Goal: Contribute content: Add original content to the website for others to see

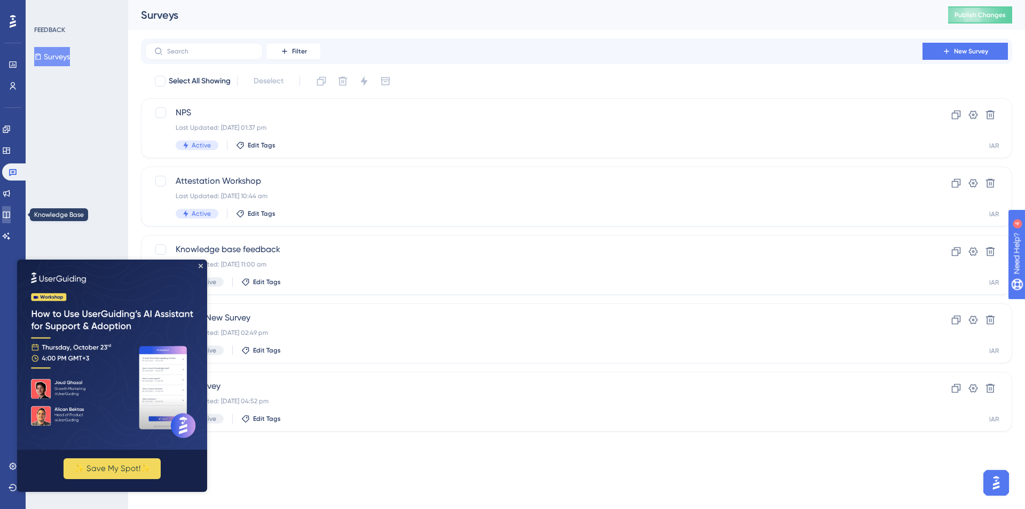
click at [10, 214] on icon at bounding box center [6, 214] width 9 height 9
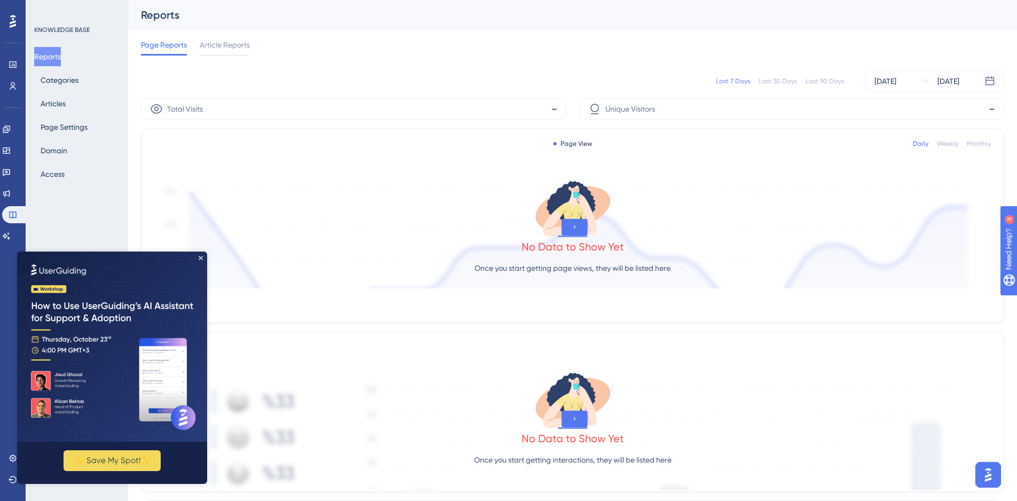
click at [203, 266] on img at bounding box center [112, 346] width 190 height 190
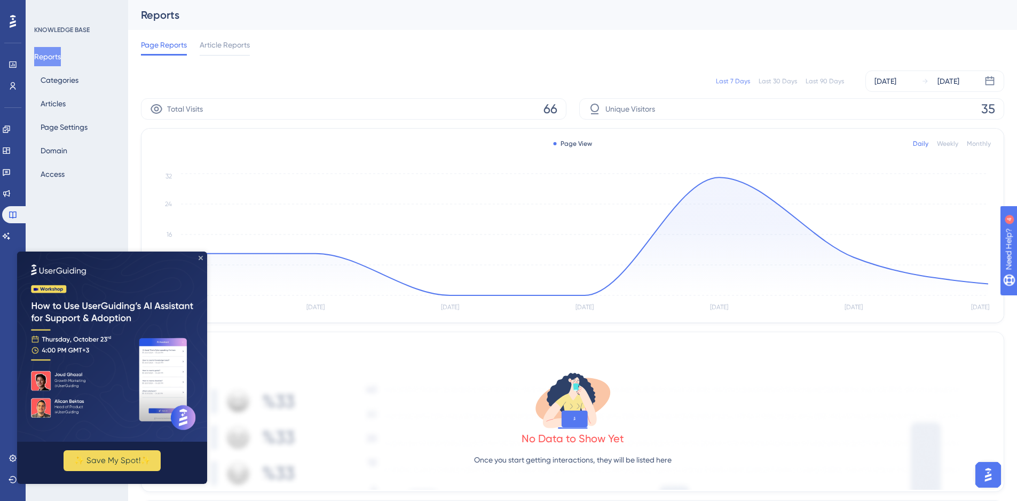
click at [201, 256] on icon "Close Preview" at bounding box center [201, 258] width 4 height 4
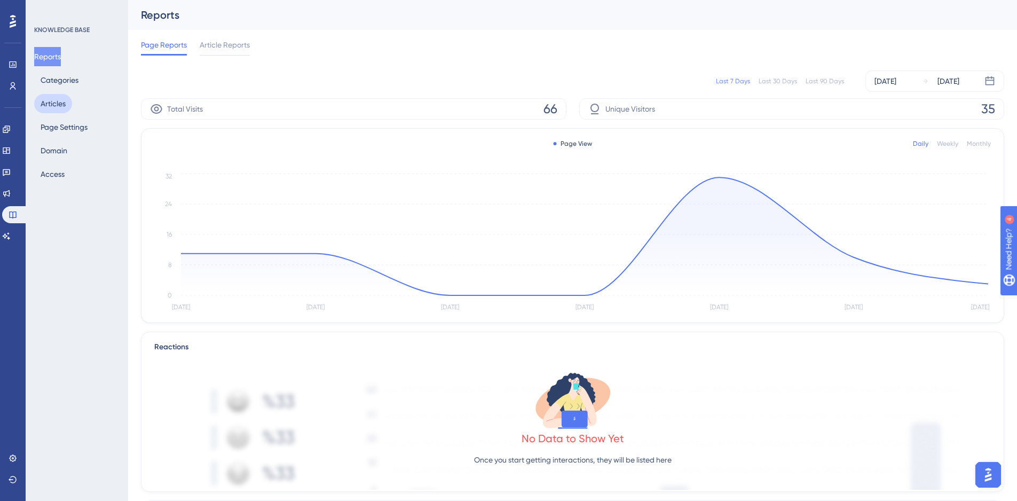
click at [53, 104] on button "Articles" at bounding box center [53, 103] width 38 height 19
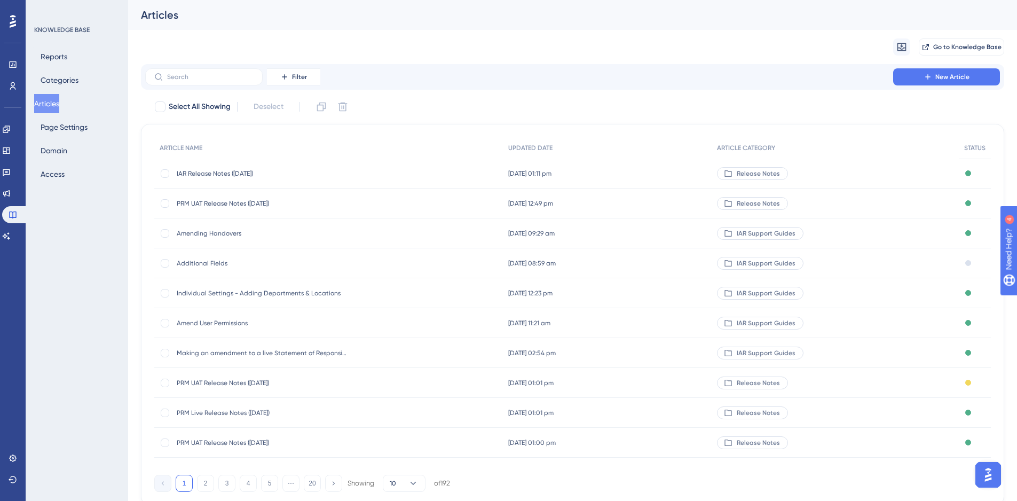
click at [234, 178] on div "IAR Release Notes ([DATE]) IAR Release Notes ([DATE])" at bounding box center [262, 174] width 171 height 30
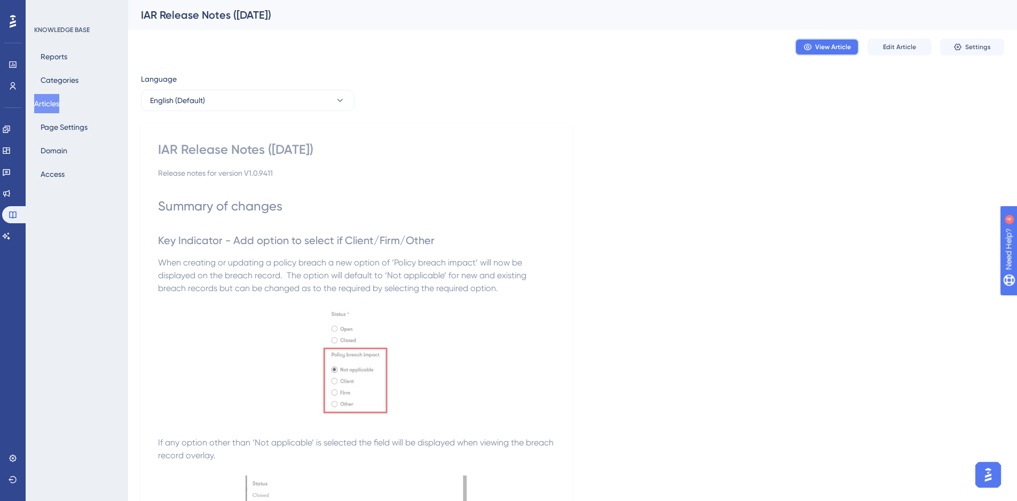
click at [837, 50] on span "View Article" at bounding box center [833, 47] width 36 height 9
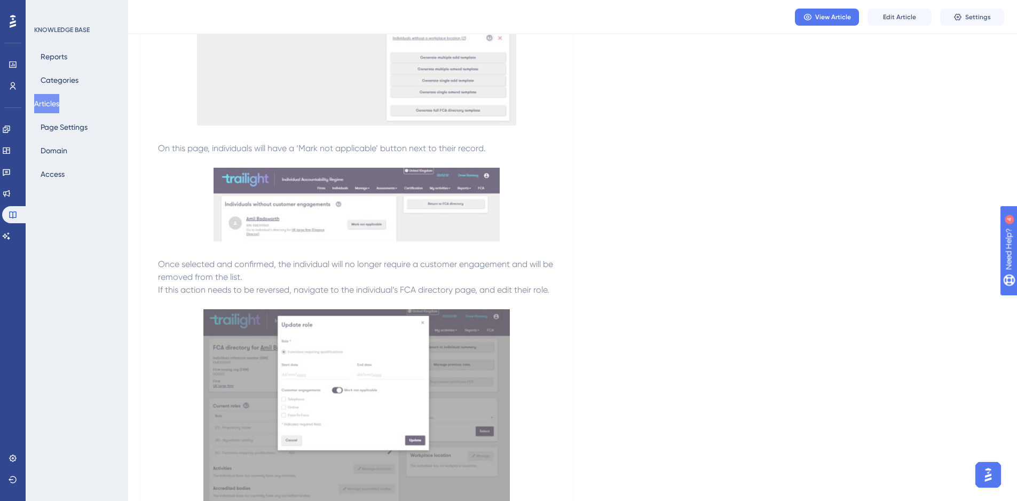
scroll to position [1548, 0]
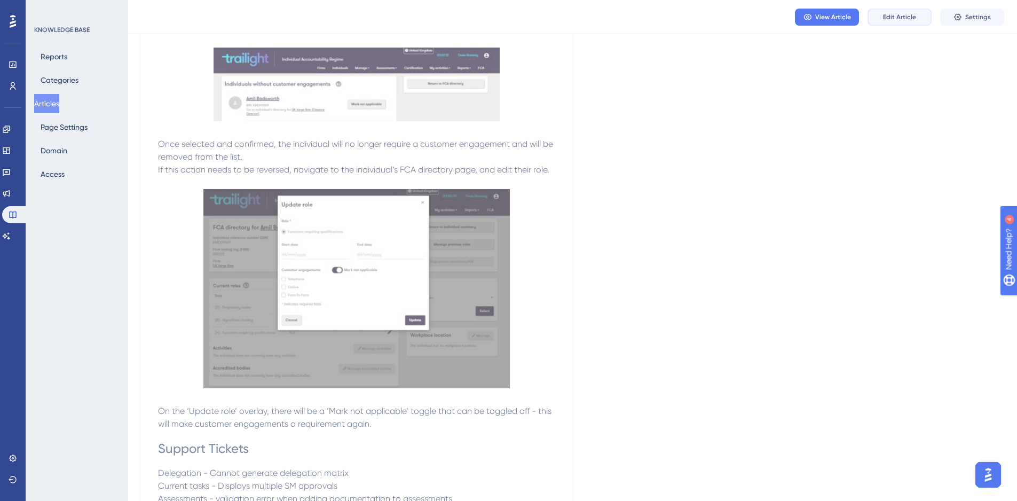
click at [907, 14] on span "Edit Article" at bounding box center [899, 17] width 33 height 9
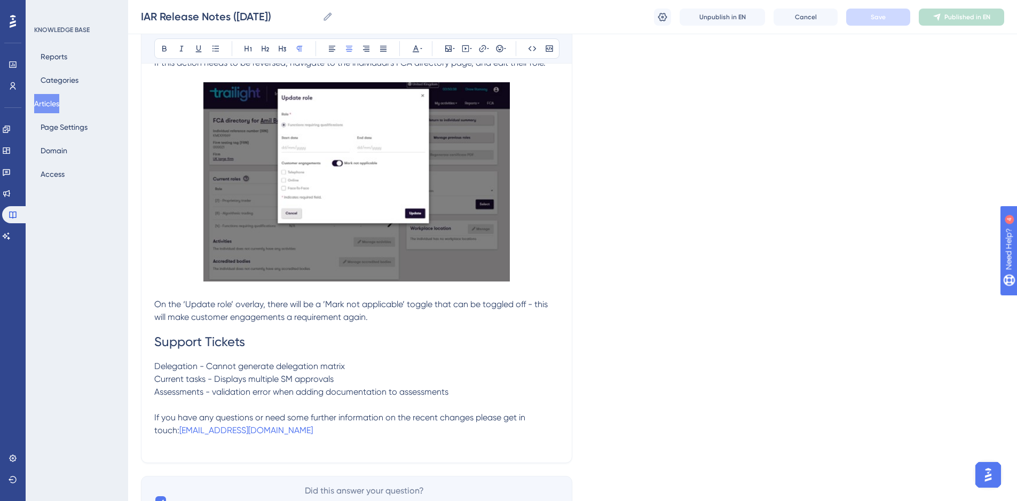
scroll to position [1759, 0]
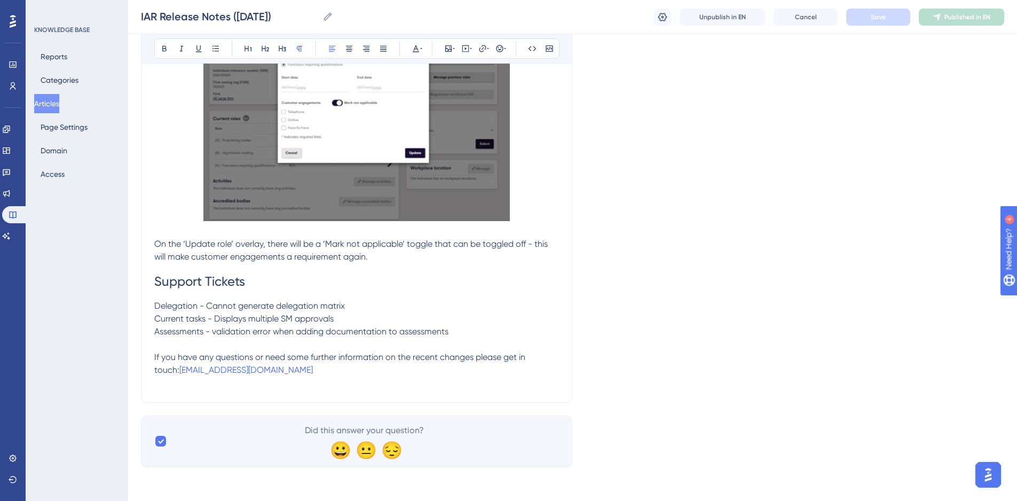
click at [217, 328] on span "Assessments - validation error when adding documentation to assessments" at bounding box center [301, 331] width 294 height 10
click at [510, 338] on p at bounding box center [356, 344] width 405 height 13
click at [892, 10] on button "Save" at bounding box center [878, 17] width 64 height 17
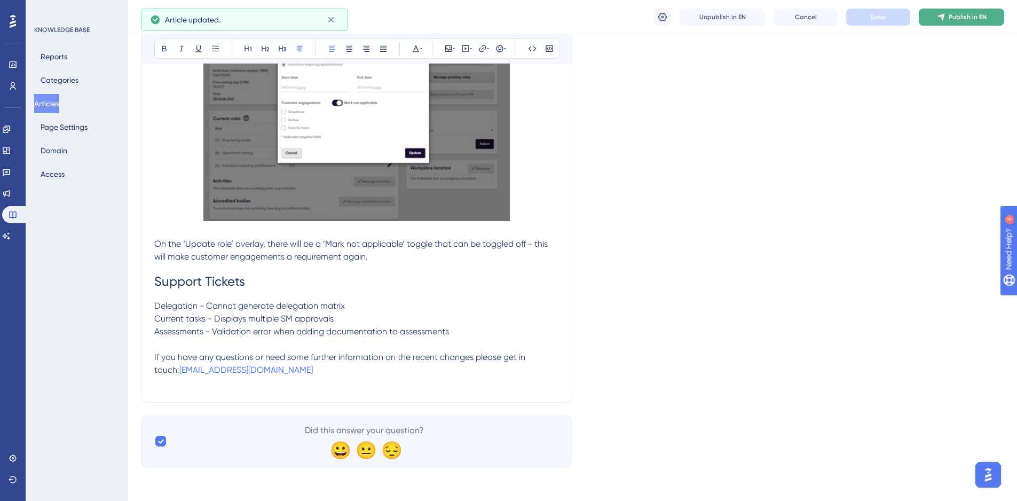
click at [957, 17] on span "Publish in EN" at bounding box center [967, 17] width 38 height 9
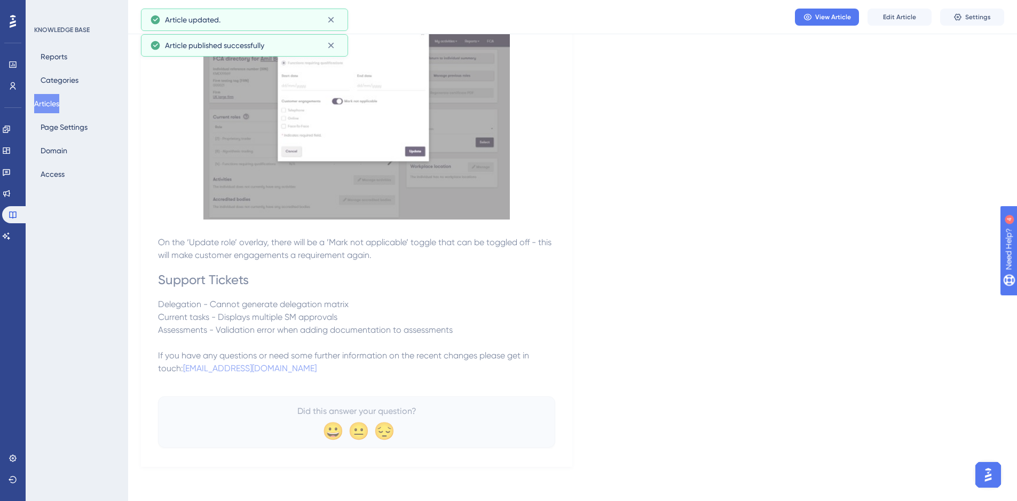
scroll to position [1716, 0]
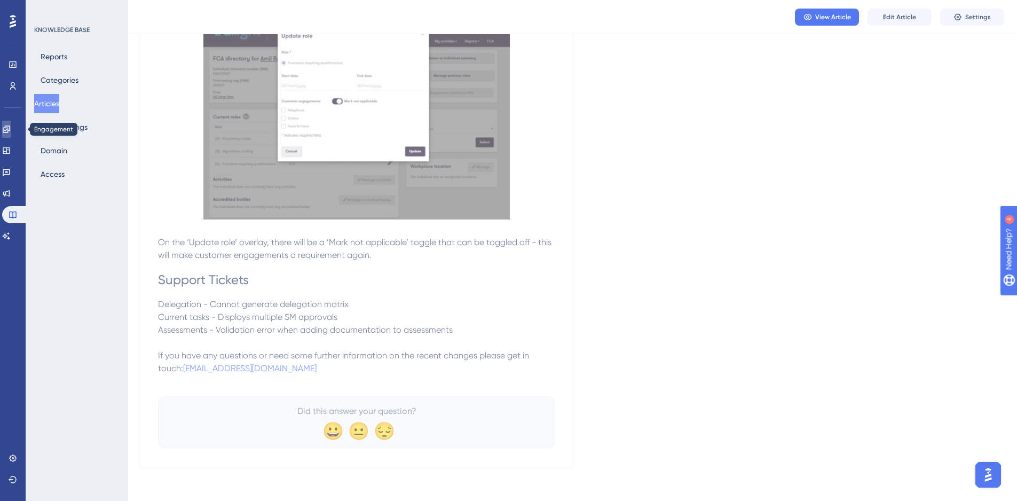
click at [11, 124] on link at bounding box center [6, 129] width 9 height 17
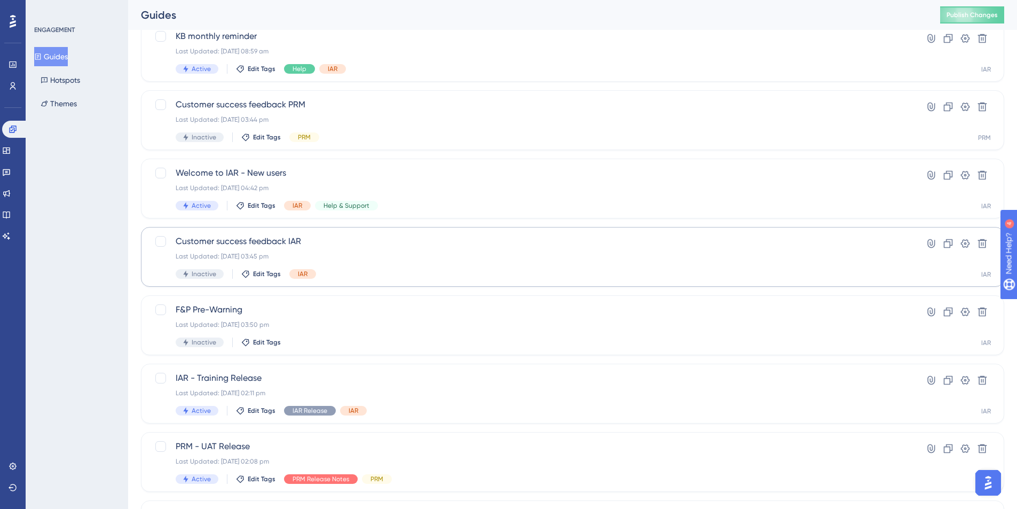
scroll to position [213, 0]
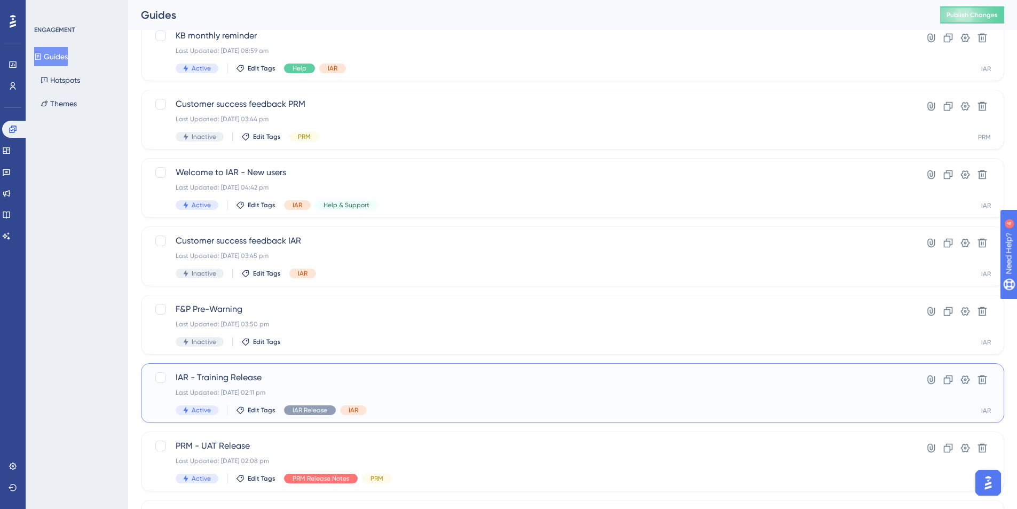
click at [290, 376] on span "IAR - Training Release" at bounding box center [530, 377] width 708 height 13
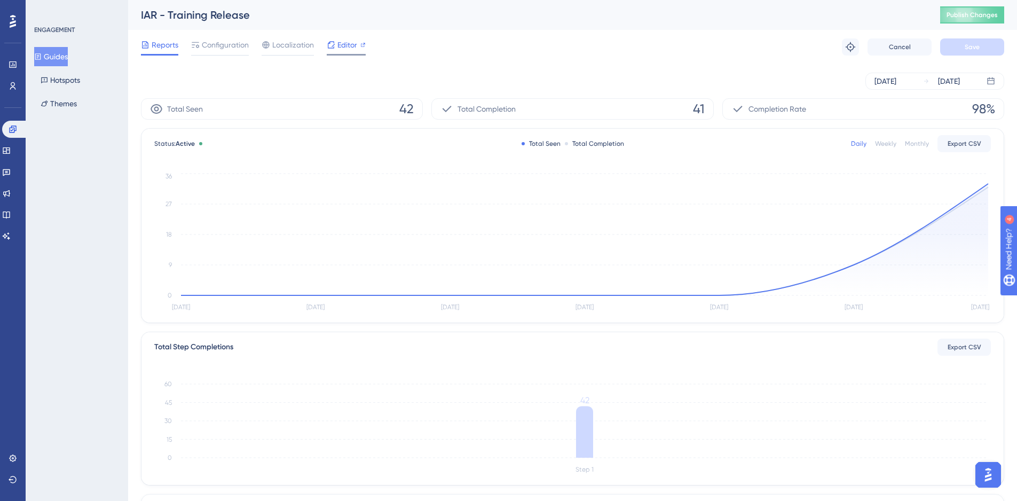
click at [338, 46] on span "Editor" at bounding box center [347, 44] width 20 height 13
click at [978, 15] on span "Publish Changes" at bounding box center [971, 15] width 51 height 9
click at [11, 194] on icon at bounding box center [6, 193] width 9 height 9
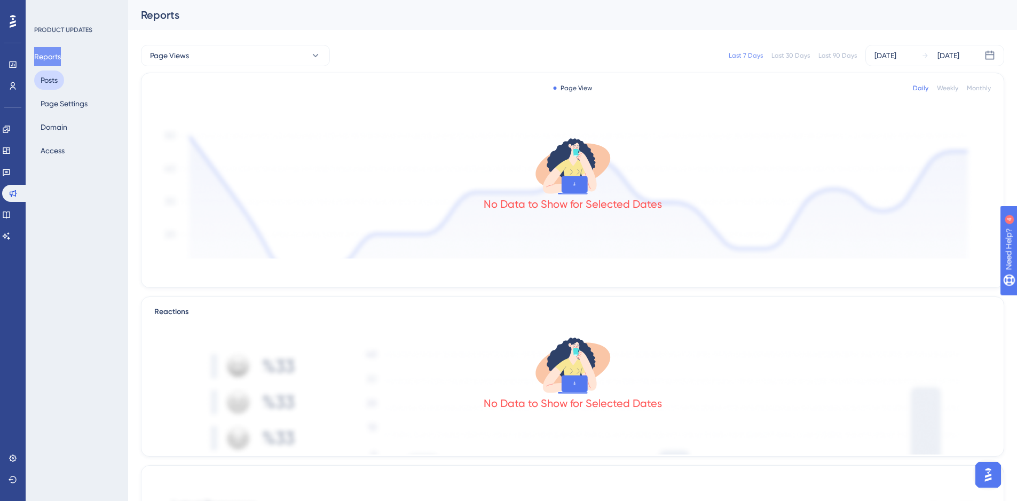
click at [62, 79] on button "Posts" at bounding box center [49, 79] width 30 height 19
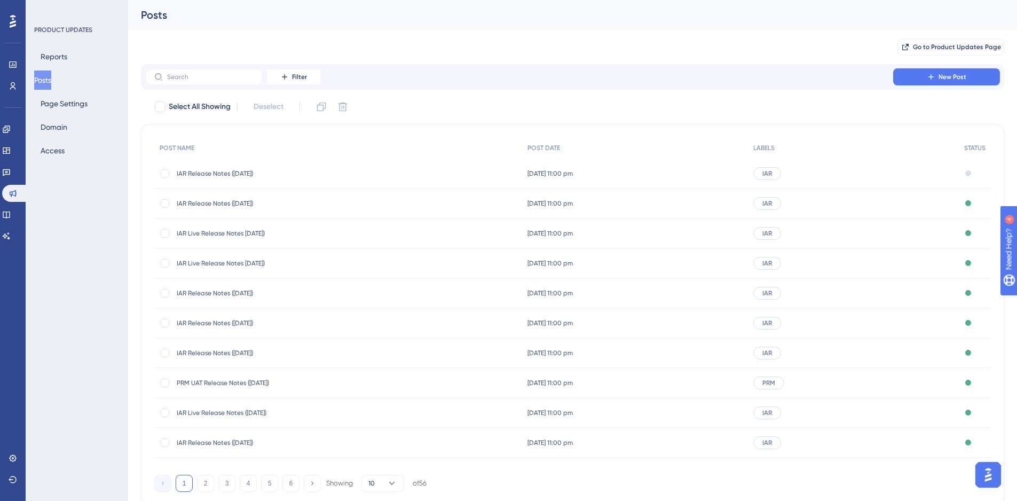
click at [235, 169] on span "IAR Release Notes ([DATE])" at bounding box center [262, 173] width 171 height 9
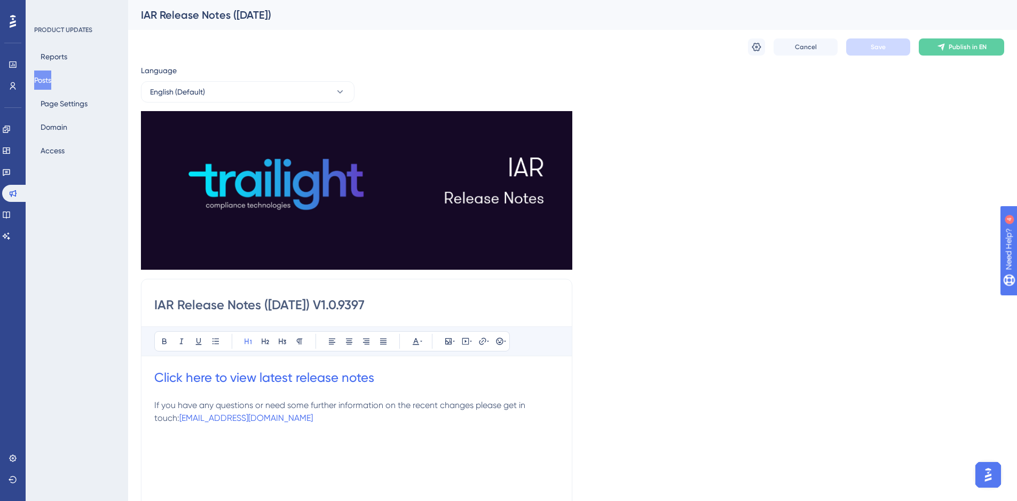
click at [282, 302] on input "IAR Release Notes (24/09/2025) V1.0.9397" at bounding box center [356, 304] width 405 height 17
click at [305, 300] on input "IAR Release Notes (08/09/2025) V1.0.9397" at bounding box center [356, 304] width 405 height 17
click at [403, 307] on input "IAR Release Notes (08/10/2025) V1.0.9397" at bounding box center [356, 304] width 405 height 17
type input "IAR Release Notes (08/10/2025) V1.0.9411"
click at [380, 385] on h1 "Click here to view latest release notes" at bounding box center [356, 377] width 405 height 17
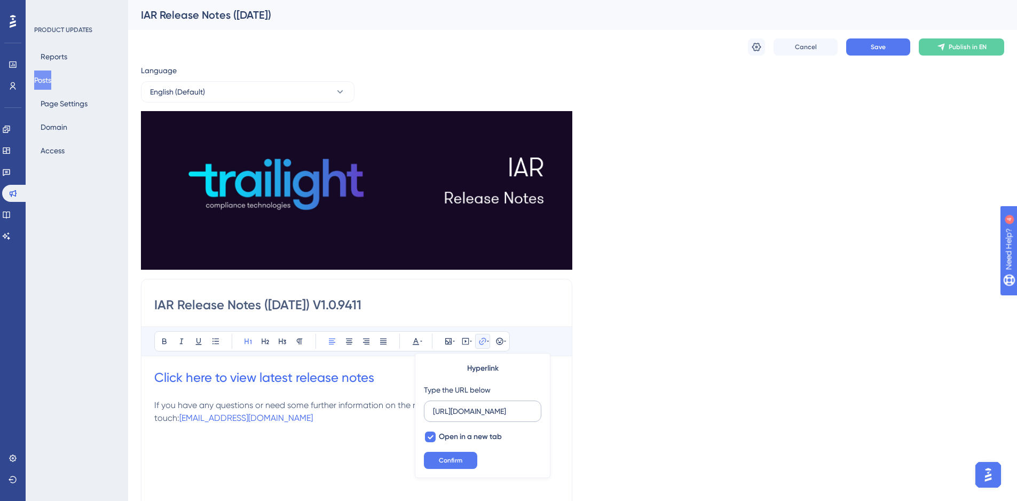
scroll to position [0, 144]
drag, startPoint x: 493, startPoint y: 416, endPoint x: 540, endPoint y: 415, distance: 47.0
click at [540, 415] on label "https://kb.trailight.com/en/articles/16173-iar-release-notes-24092025" at bounding box center [482, 410] width 117 height 21
click at [532, 415] on input "https://kb.trailight.com/en/articles/16173-iar-release-notes-24092025" at bounding box center [482, 411] width 99 height 12
drag, startPoint x: 433, startPoint y: 409, endPoint x: 611, endPoint y: 410, distance: 178.3
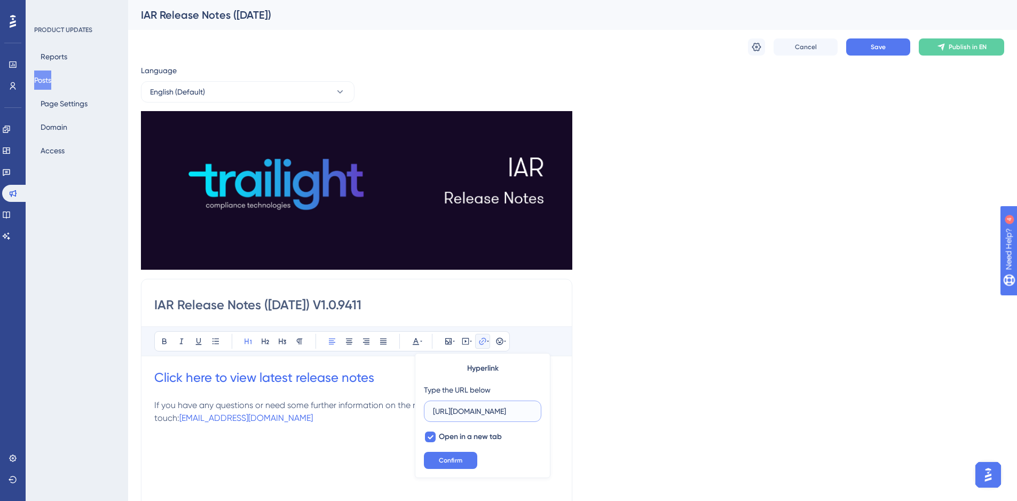
click at [611, 410] on div "Language English (Default) Insert an Image Delete IAR Release Notes (08/10/2025…" at bounding box center [572, 370] width 863 height 613
click at [394, 366] on div "Bold Italic Underline Bullet Point Heading 1 Heading 2 Heading 3 Normal Align L…" at bounding box center [356, 465] width 405 height 278
click at [389, 373] on h1 "Click here to view latest release notes" at bounding box center [356, 377] width 405 height 17
click at [535, 411] on label "https://kb.trailight.com/en/articles/16173-iar-release-notes-24092025" at bounding box center [482, 410] width 117 height 21
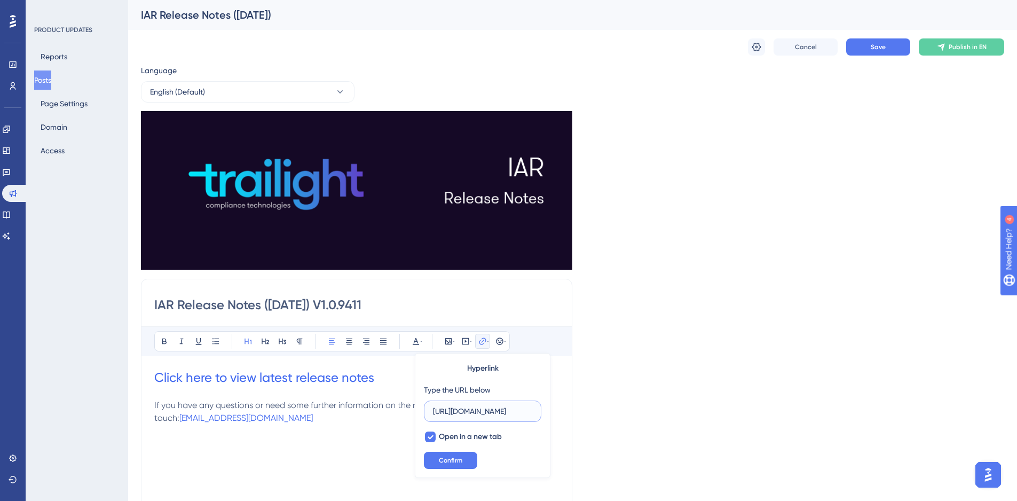
click at [532, 411] on input "https://kb.trailight.com/en/articles/16173-iar-release-notes-24092025" at bounding box center [482, 411] width 99 height 12
drag, startPoint x: 534, startPoint y: 410, endPoint x: 434, endPoint y: 409, distance: 99.8
click at [434, 409] on label "https://kb.trailight.com/en/articles/16173-iar-release-notes-24092025" at bounding box center [482, 410] width 117 height 21
click at [434, 409] on input "https://kb.trailight.com/en/articles/16173-iar-release-notes-24092025" at bounding box center [482, 411] width 99 height 12
type input "h"
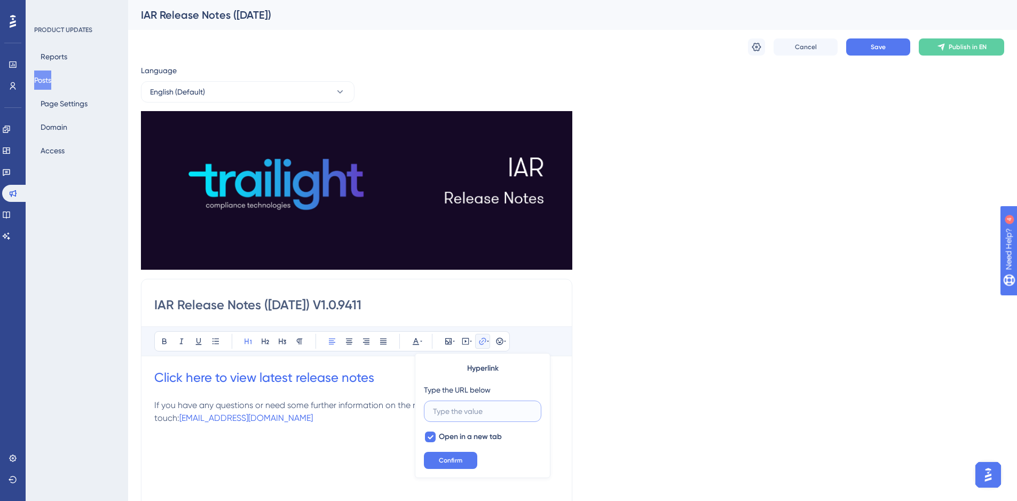
paste input "https://kb.trailight.com/en/articles/16613-iar-release-notes-08102025"
type input "https://kb.trailight.com/en/articles/16613-iar-release-notes-08102025"
click at [460, 459] on span "Confirm" at bounding box center [450, 460] width 23 height 9
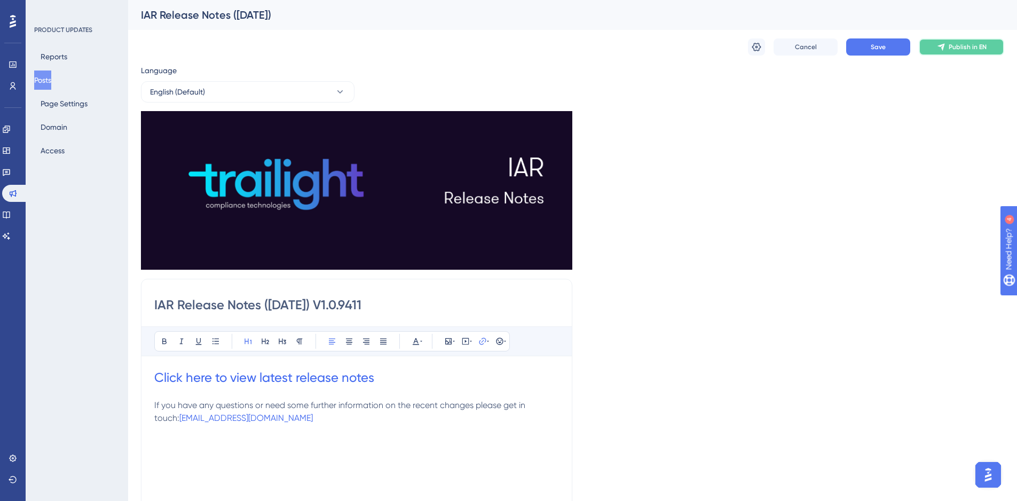
click at [957, 51] on button "Publish in EN" at bounding box center [961, 46] width 85 height 17
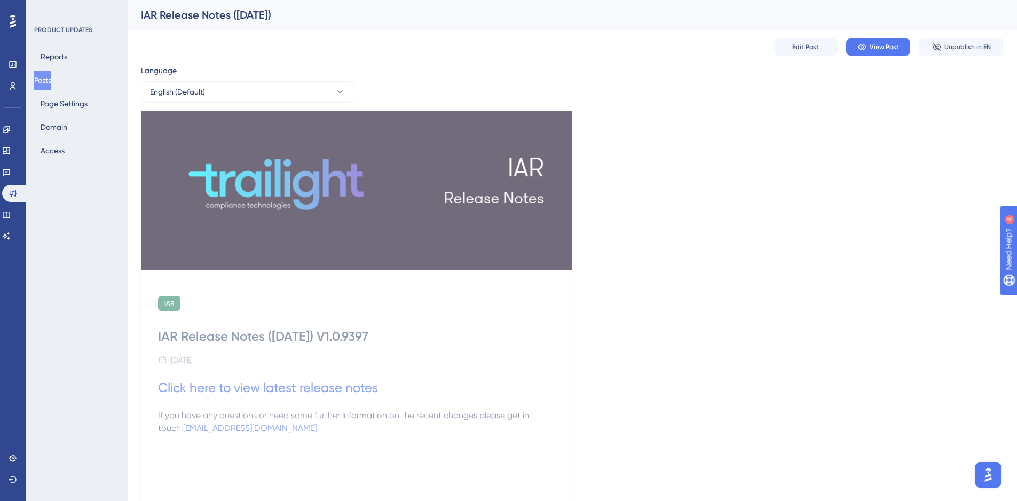
click at [51, 77] on button "Posts" at bounding box center [42, 79] width 17 height 19
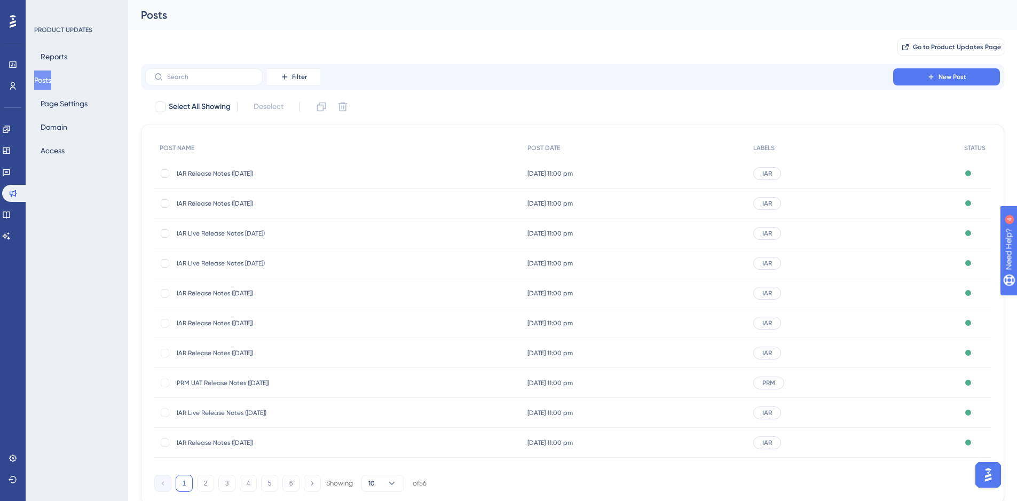
click at [213, 175] on span "IAR Release Notes ([DATE])" at bounding box center [262, 173] width 171 height 9
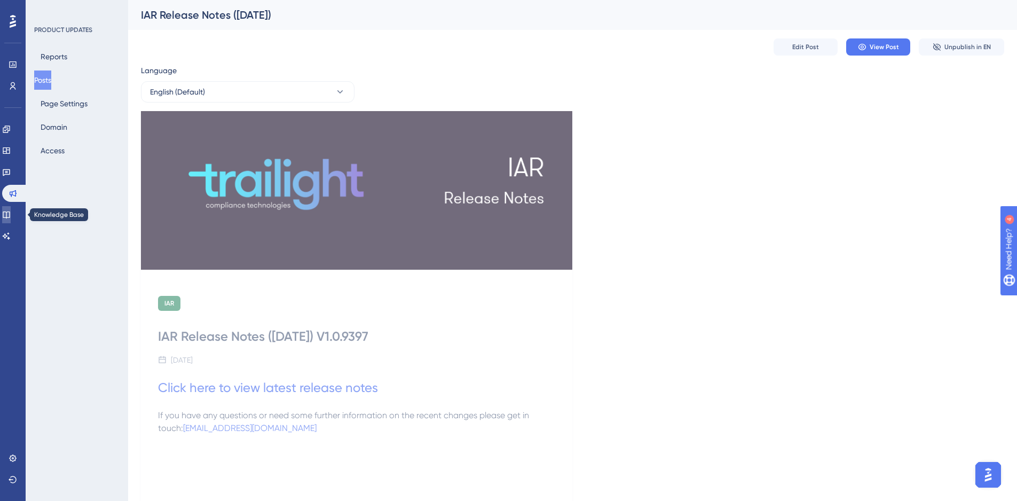
click at [11, 211] on icon at bounding box center [6, 214] width 9 height 9
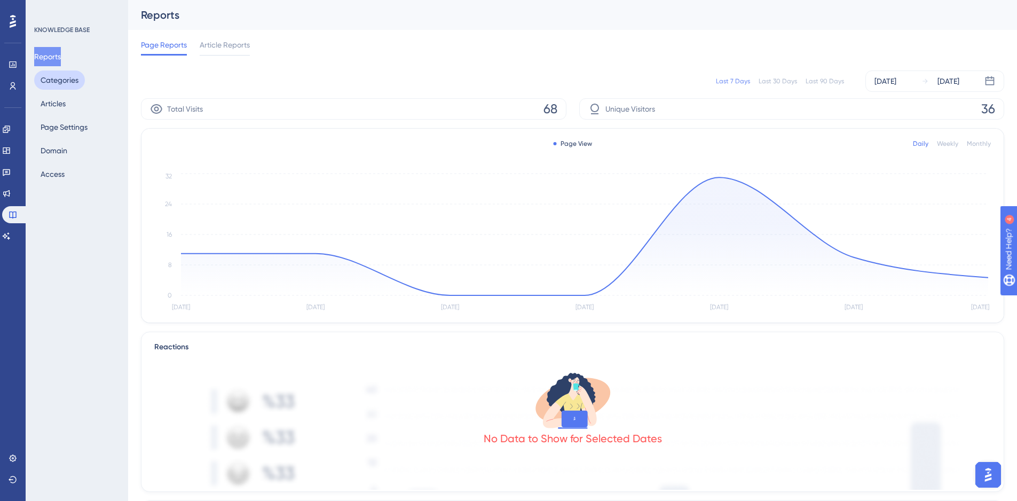
click at [66, 81] on button "Categories" at bounding box center [59, 79] width 51 height 19
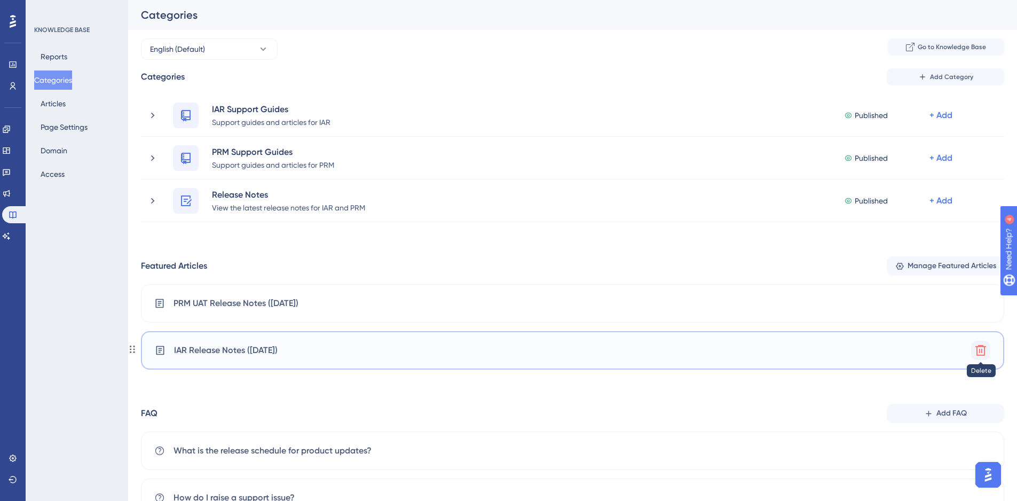
click at [983, 349] on icon at bounding box center [980, 350] width 13 height 13
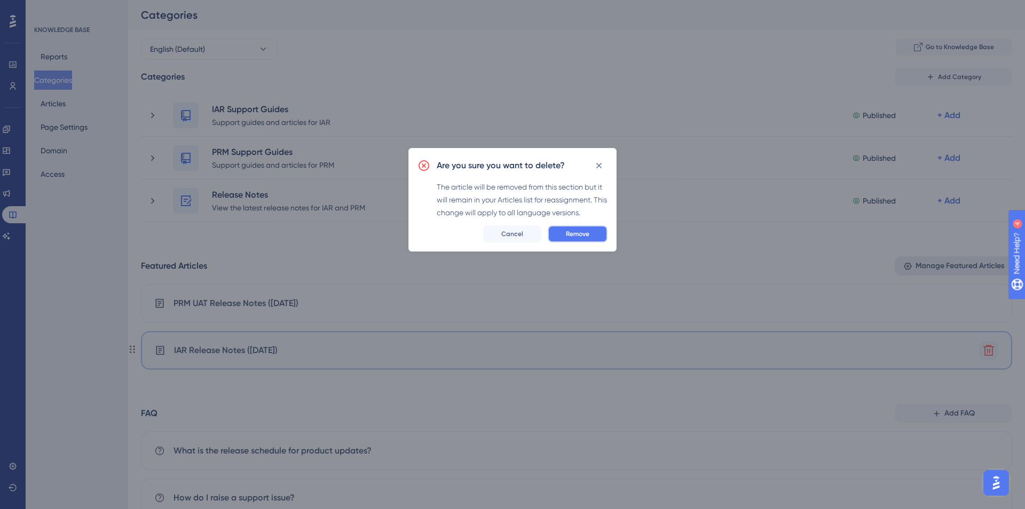
click at [589, 235] on button "Remove" at bounding box center [578, 233] width 60 height 17
click at [940, 265] on span "Manage Featured Articles" at bounding box center [959, 265] width 89 height 13
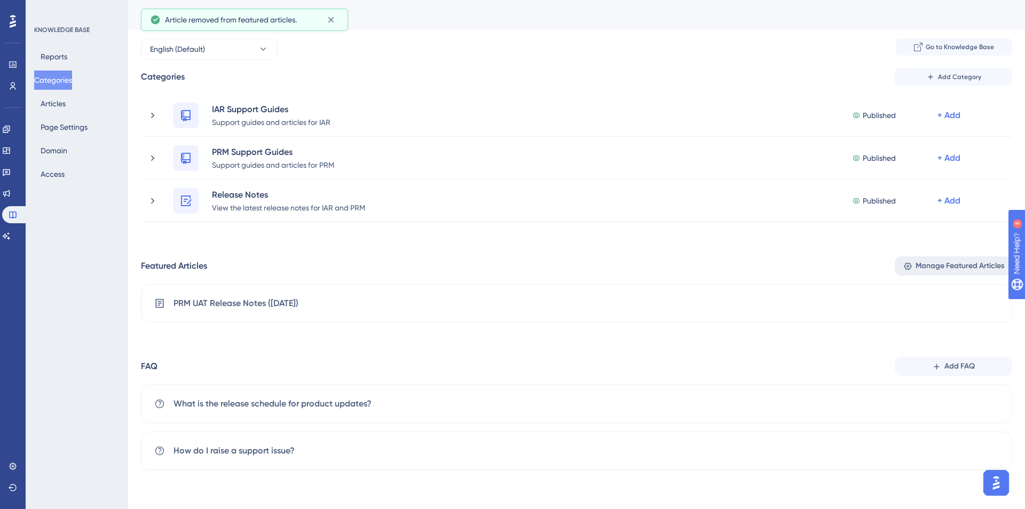
click at [940, 265] on div "Select the articles you want to showcase in the Featured Article section. You c…" at bounding box center [512, 254] width 1025 height 509
click at [940, 265] on span "Manage Featured Articles" at bounding box center [959, 265] width 89 height 13
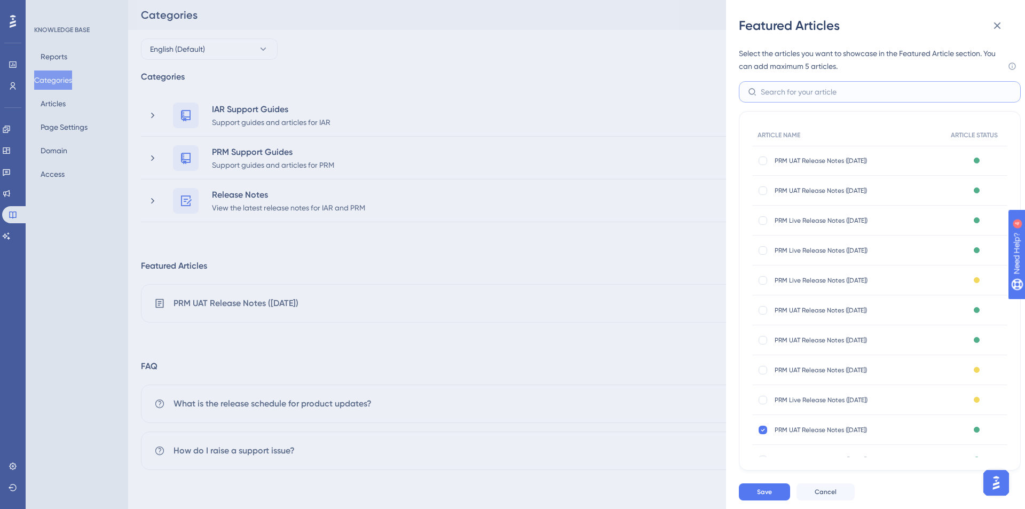
click at [782, 94] on input "text" at bounding box center [886, 92] width 251 height 12
type input "iar"
click at [762, 279] on div at bounding box center [762, 280] width 9 height 9
click at [765, 283] on div at bounding box center [762, 280] width 9 height 9
checkbox input "false"
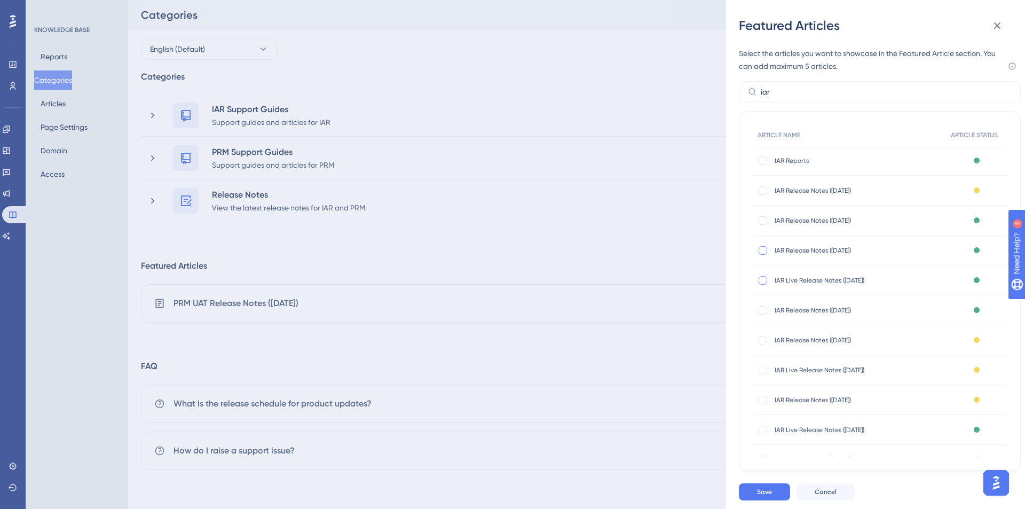
click at [764, 250] on div at bounding box center [762, 250] width 9 height 9
checkbox input "true"
click at [773, 493] on button "Save" at bounding box center [764, 491] width 51 height 17
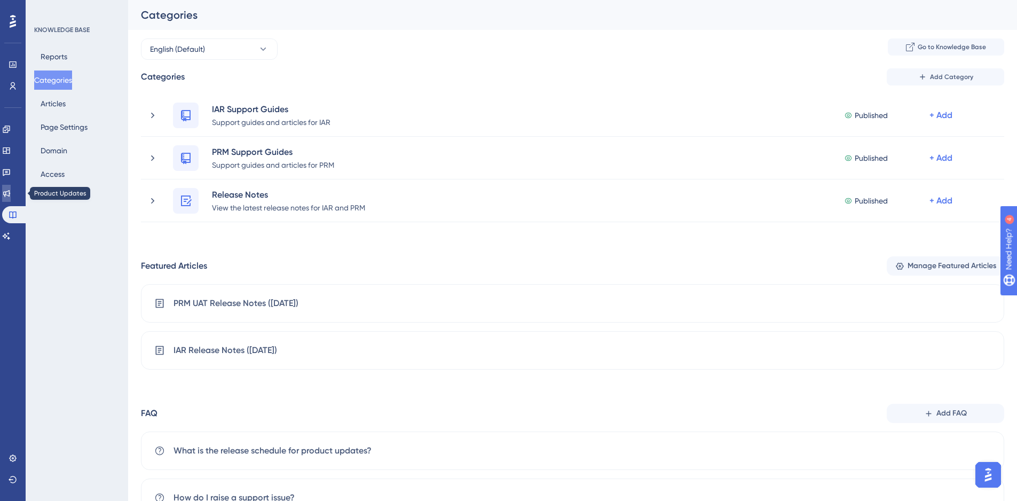
click at [11, 189] on icon at bounding box center [6, 193] width 9 height 9
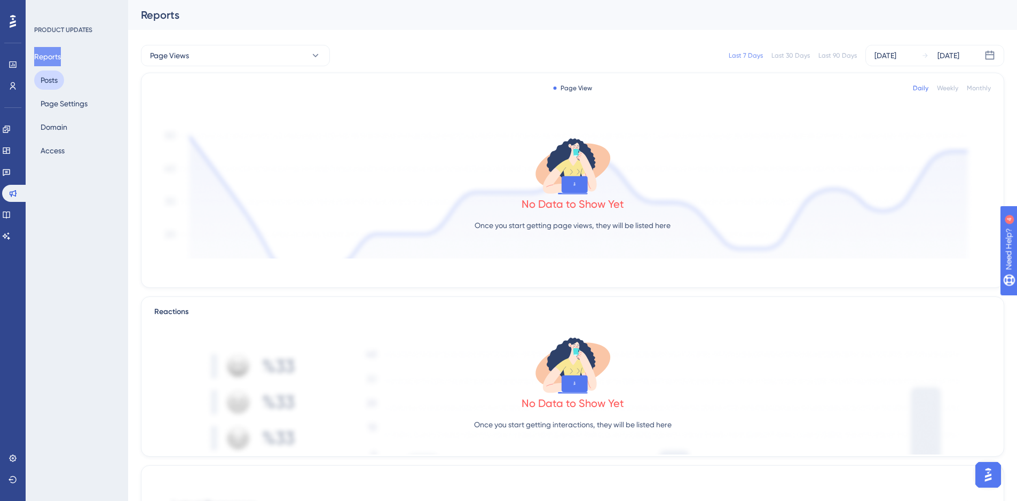
click at [50, 83] on button "Posts" at bounding box center [49, 79] width 30 height 19
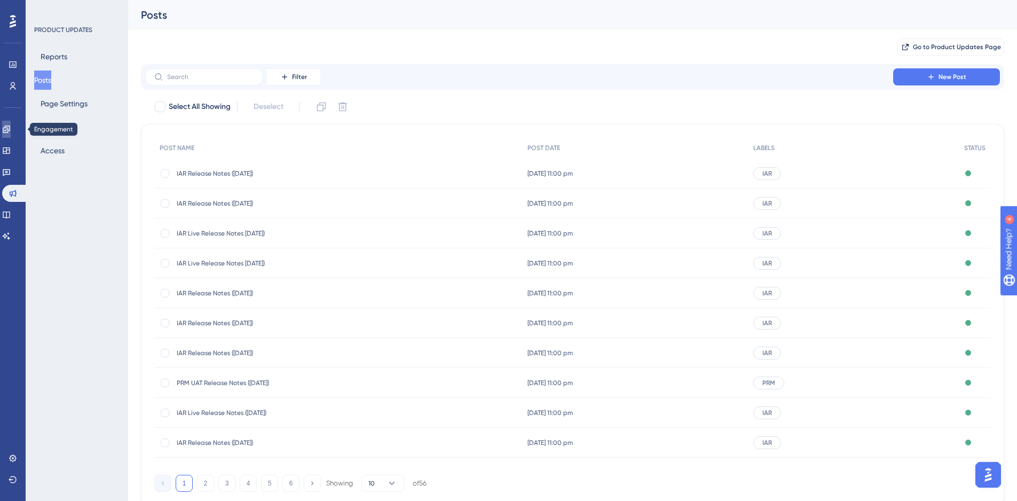
click at [10, 130] on icon at bounding box center [6, 128] width 7 height 7
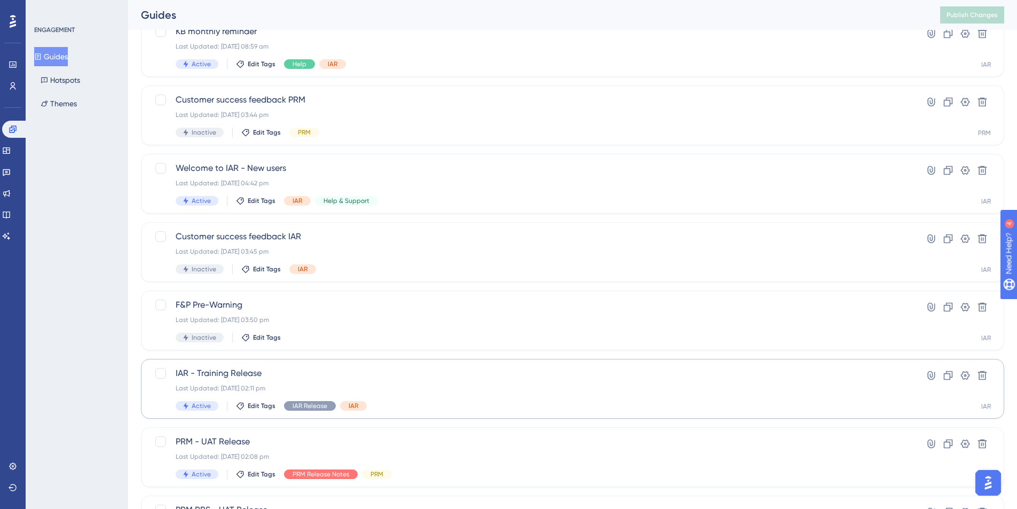
scroll to position [267, 0]
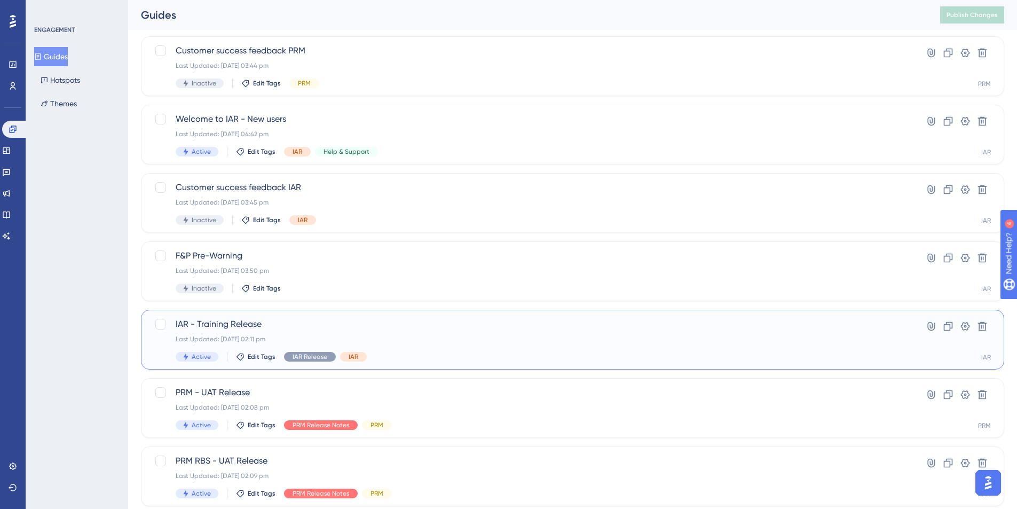
click at [329, 335] on div "Last Updated: 07 Oct 2025 02:11 pm" at bounding box center [530, 339] width 708 height 9
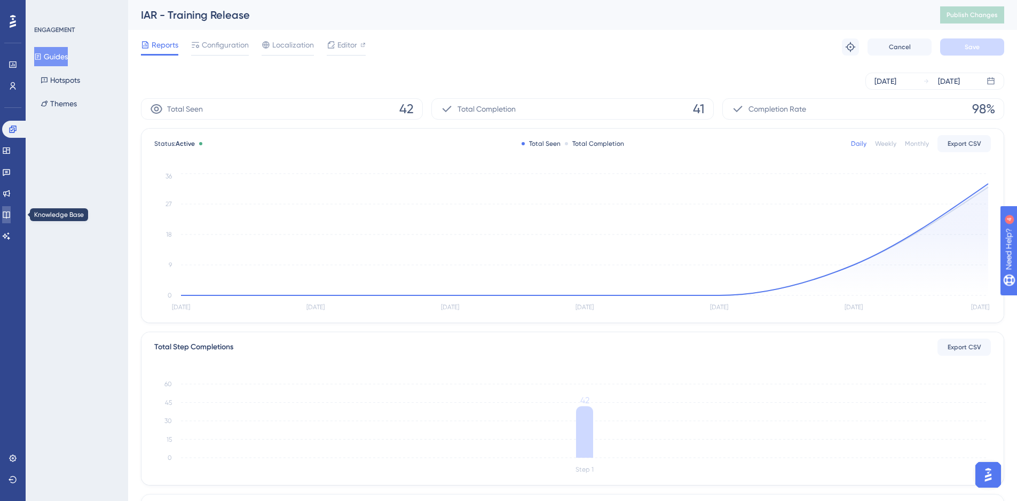
click at [8, 211] on link at bounding box center [6, 214] width 9 height 17
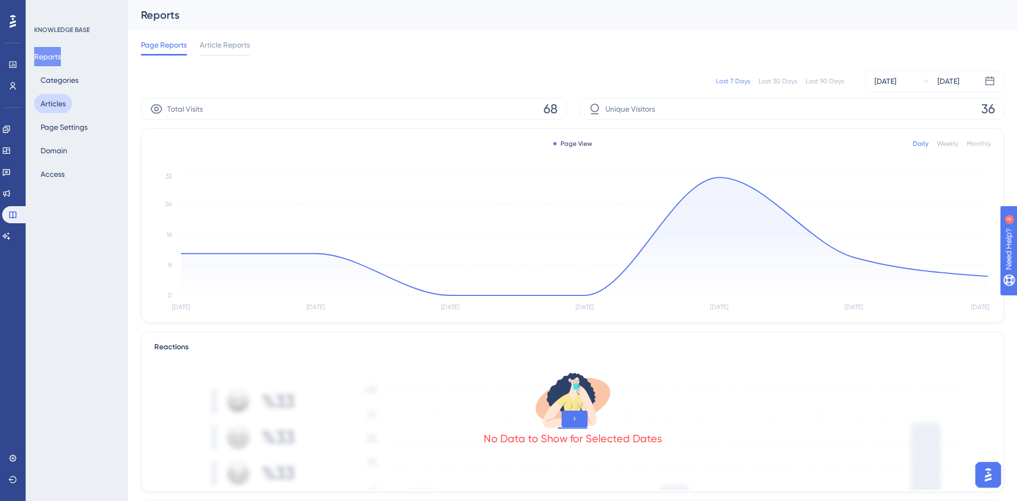
click at [54, 102] on button "Articles" at bounding box center [53, 103] width 38 height 19
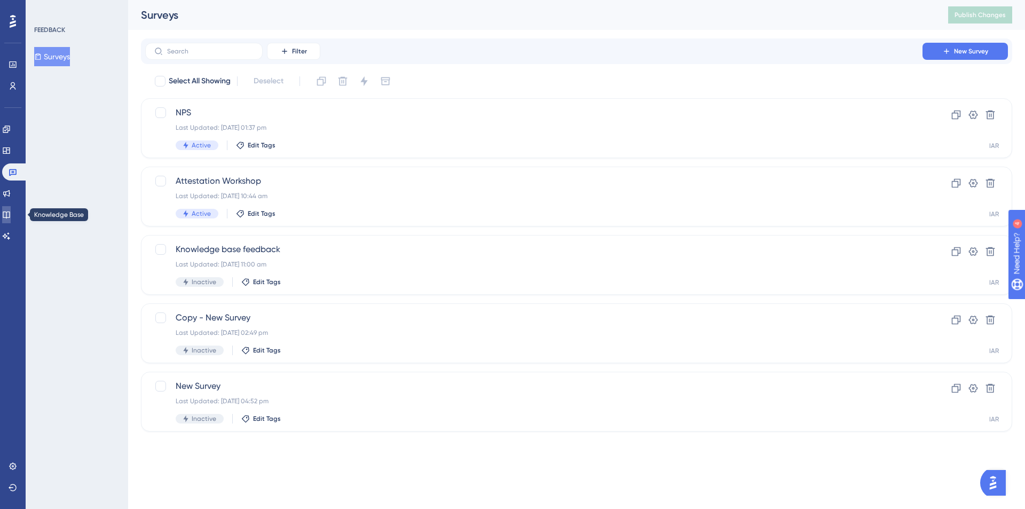
click at [7, 216] on link at bounding box center [6, 214] width 9 height 17
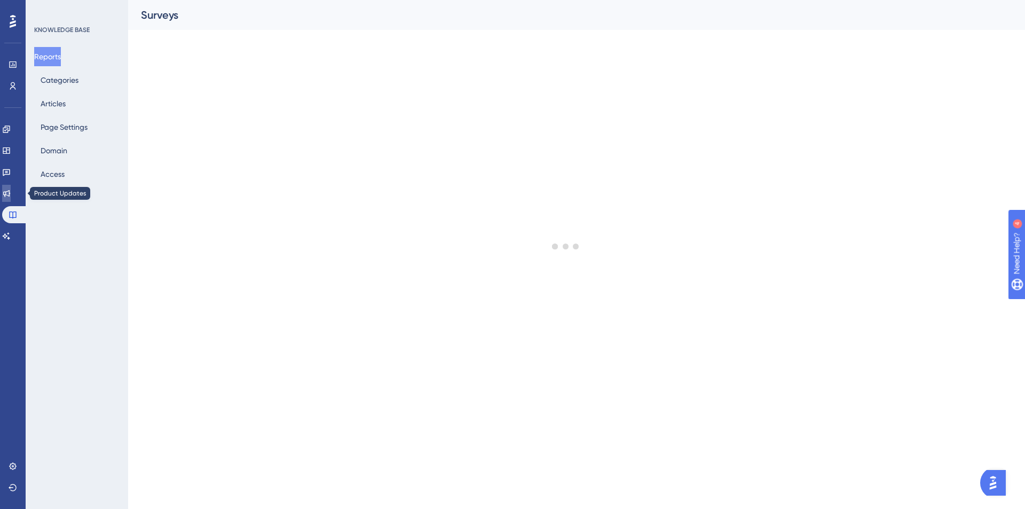
click at [11, 192] on link at bounding box center [6, 193] width 9 height 17
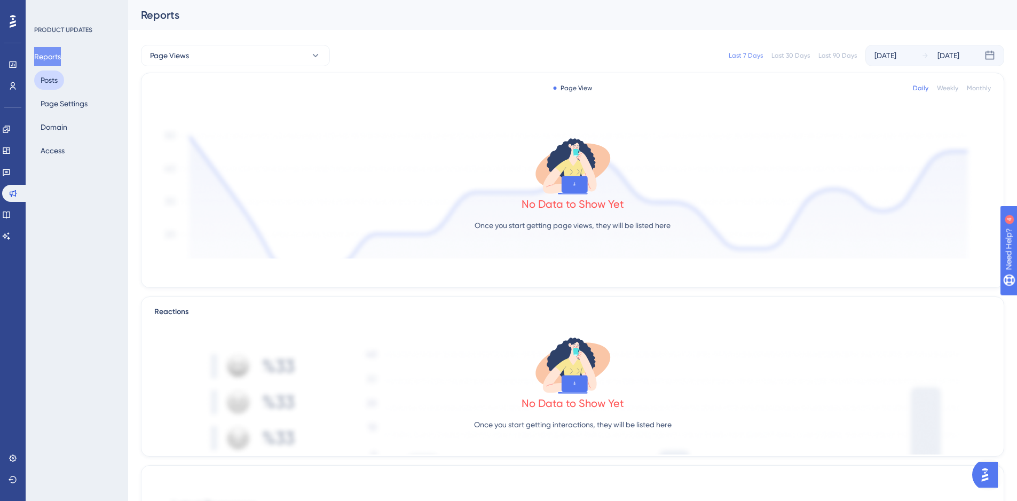
click at [53, 85] on button "Posts" at bounding box center [49, 79] width 30 height 19
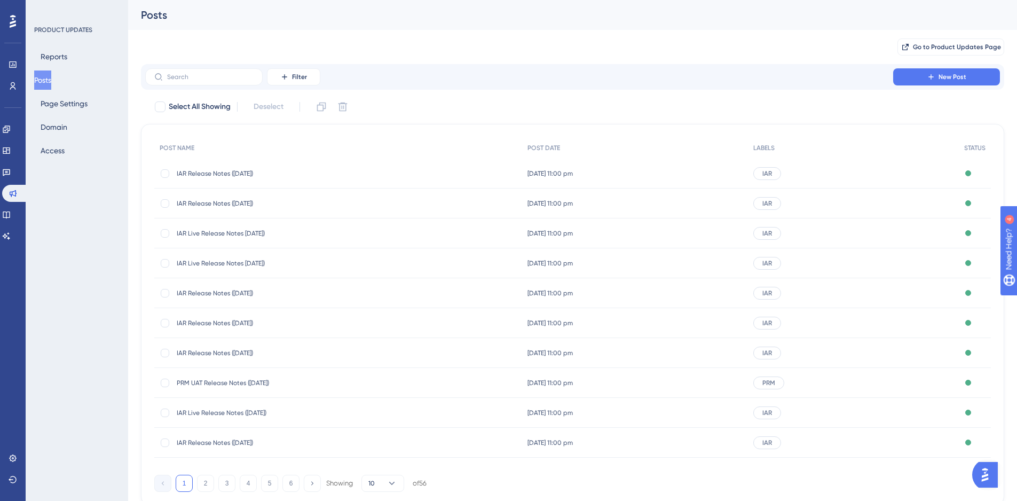
click at [231, 175] on span "IAR Release Notes ([DATE])" at bounding box center [262, 173] width 171 height 9
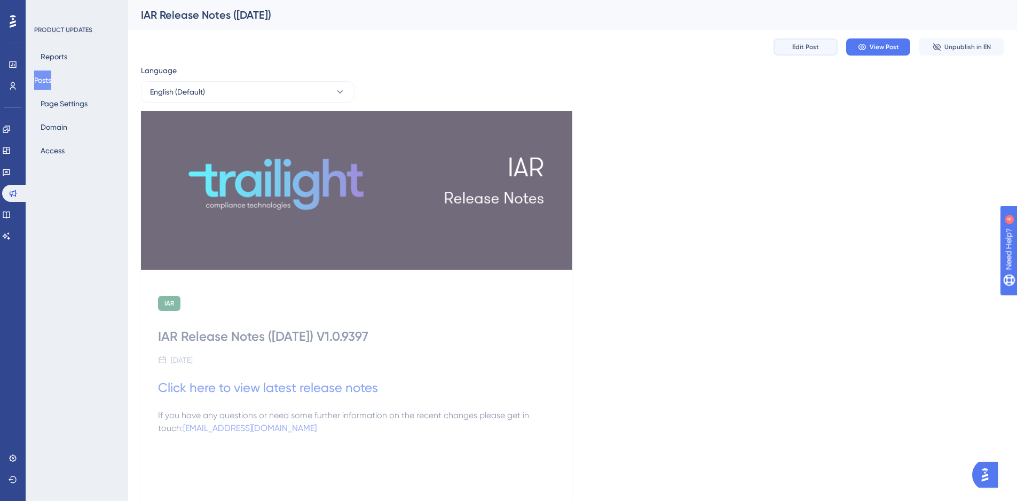
click at [814, 51] on button "Edit Post" at bounding box center [805, 46] width 64 height 17
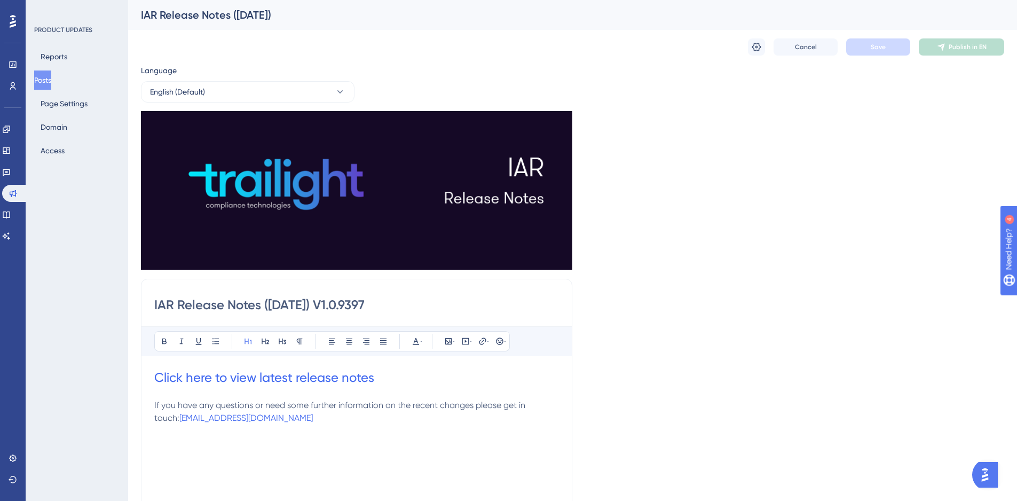
click at [284, 305] on input "IAR Release Notes (24/09/2025) V1.0.9397" at bounding box center [356, 304] width 405 height 17
click at [306, 302] on input "IAR Release Notes (08/09/2025) V1.0.9397" at bounding box center [356, 304] width 405 height 17
click at [417, 305] on input "IAR Release Notes (08/10/2025) V1.0.9397" at bounding box center [356, 304] width 405 height 17
type input "IAR Release Notes (08/10/2025) V1.0.9411"
click at [416, 371] on h1 "Click here to view latest release notes" at bounding box center [356, 377] width 405 height 17
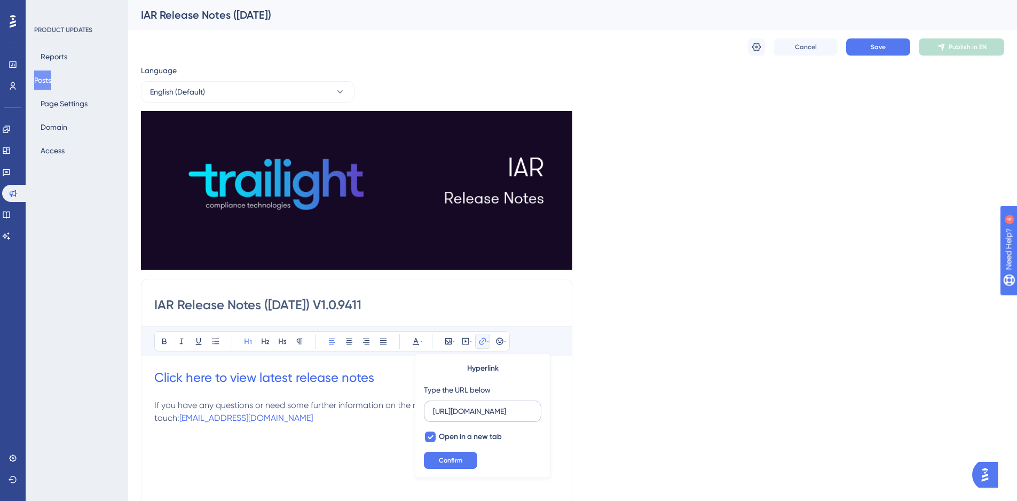
drag, startPoint x: 533, startPoint y: 411, endPoint x: 508, endPoint y: 411, distance: 25.1
click at [508, 411] on label "https://kb.trailight.com/en/articles/16173-iar-release-notes-24092025" at bounding box center [482, 410] width 117 height 21
click at [508, 411] on input "https://kb.trailight.com/en/articles/16173-iar-release-notes-24092025" at bounding box center [482, 411] width 99 height 12
drag, startPoint x: 434, startPoint y: 407, endPoint x: 616, endPoint y: 415, distance: 181.6
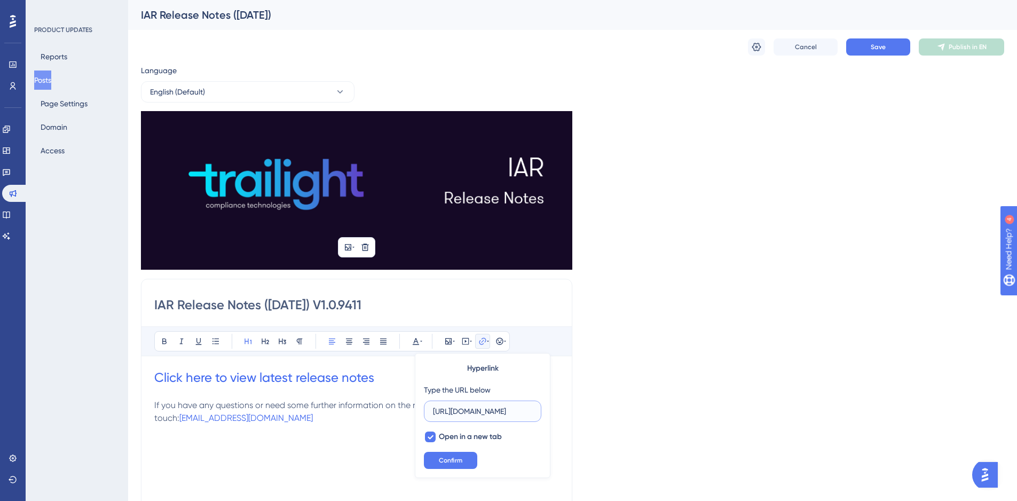
click at [616, 415] on div "Language English (Default) Insert an Image Delete IAR Release Notes (08/10/2025…" at bounding box center [572, 370] width 863 height 613
click at [418, 374] on h1 "Click here to view latest release notes" at bounding box center [356, 377] width 405 height 17
type input "h"
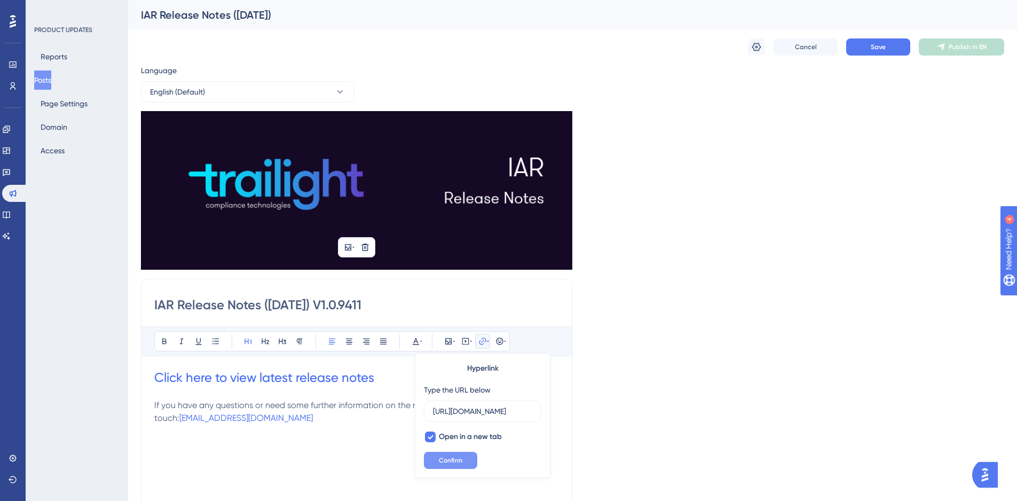
type input "https://kb.trailight.com/en/articles/16613-iar-release-notes-08102025"
click at [470, 460] on button "Confirm" at bounding box center [450, 460] width 53 height 17
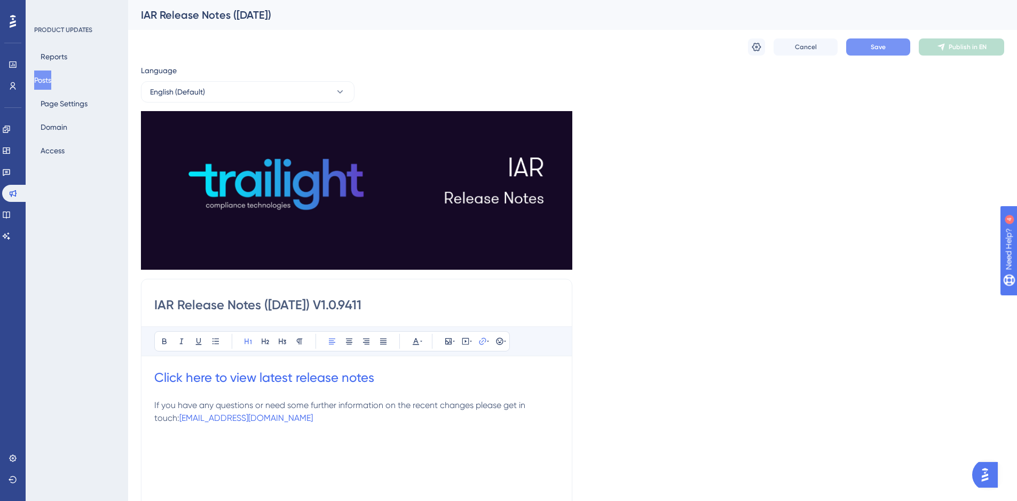
click at [864, 45] on button "Save" at bounding box center [878, 46] width 64 height 17
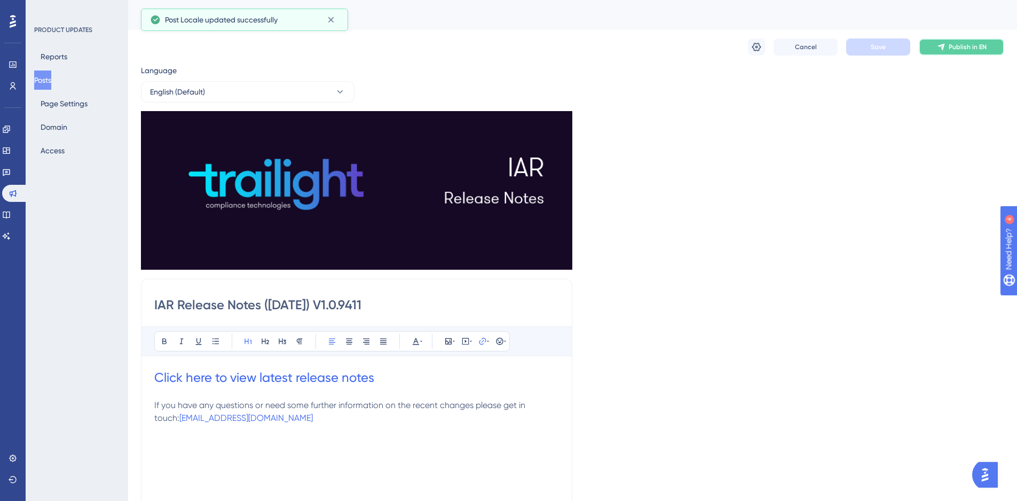
click at [959, 49] on span "Publish in EN" at bounding box center [967, 47] width 38 height 9
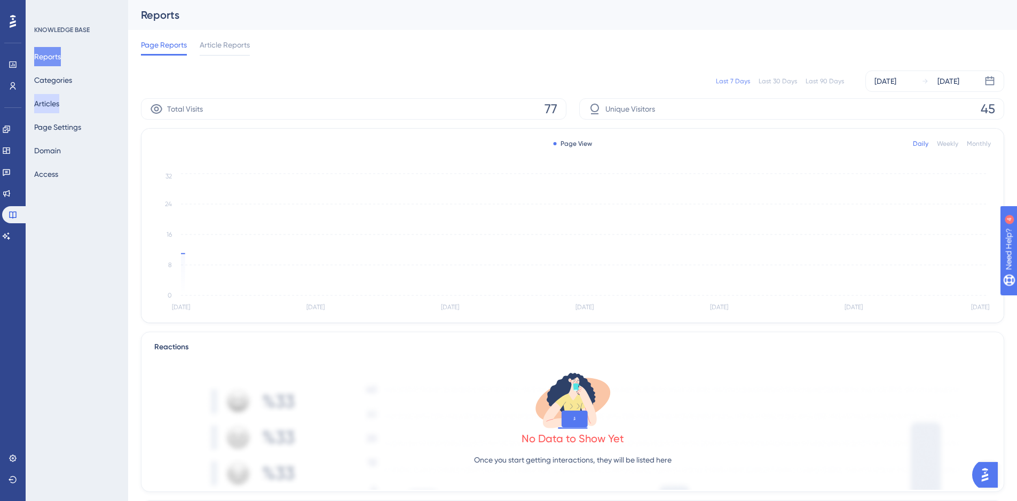
click at [52, 107] on button "Articles" at bounding box center [46, 103] width 25 height 19
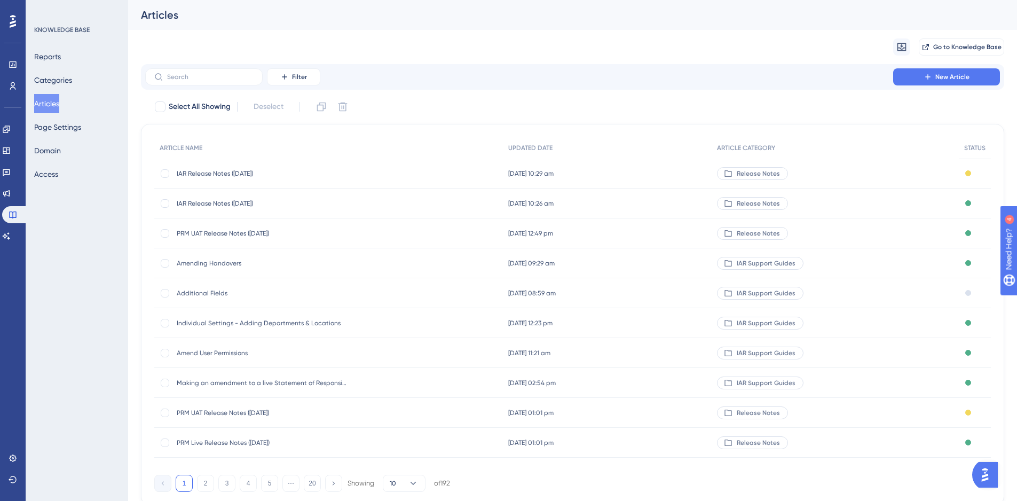
click at [241, 175] on span "IAR Release Notes ([DATE])" at bounding box center [262, 173] width 171 height 9
click at [201, 197] on div "IAR Release Notes ([DATE]) IAR Release Notes ([DATE])" at bounding box center [262, 203] width 171 height 30
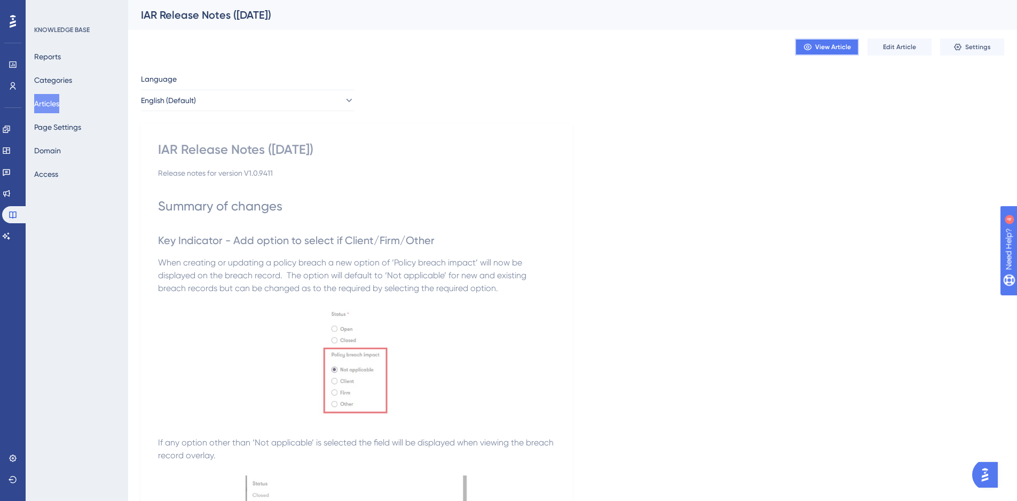
click at [826, 50] on span "View Article" at bounding box center [833, 47] width 36 height 9
